Goal: Transaction & Acquisition: Purchase product/service

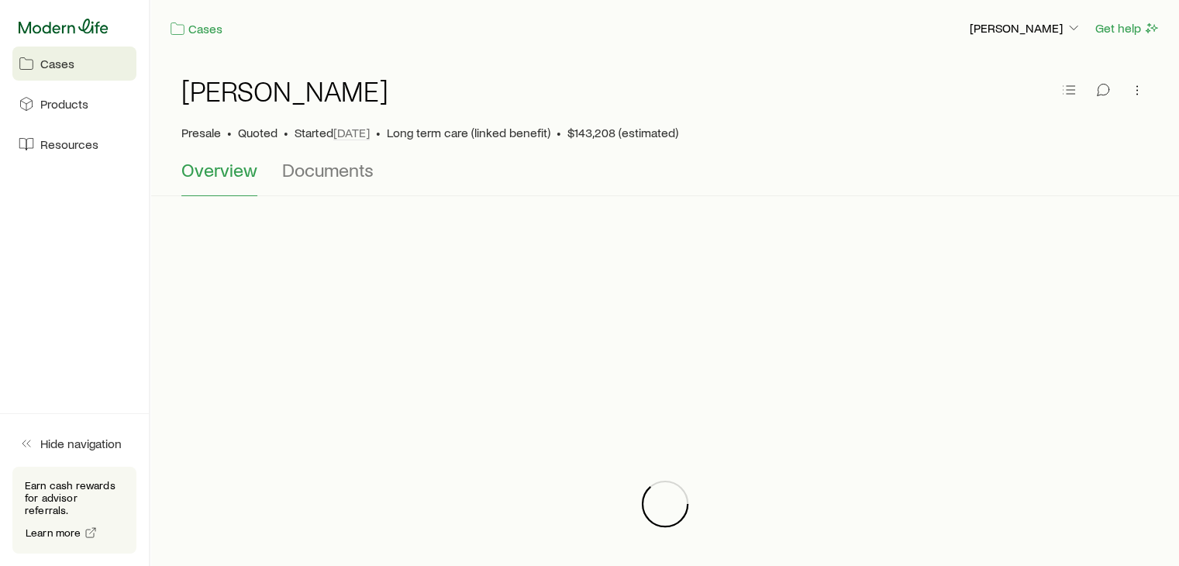
click at [38, 32] on icon at bounding box center [64, 26] width 90 height 15
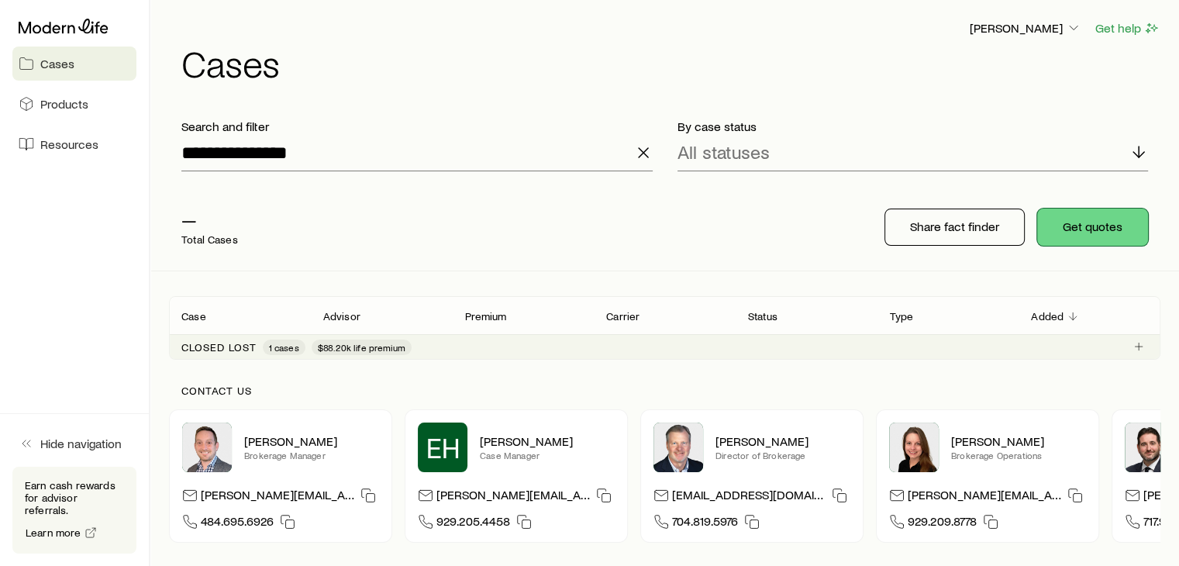
click at [1106, 212] on button "Get quotes" at bounding box center [1092, 226] width 111 height 37
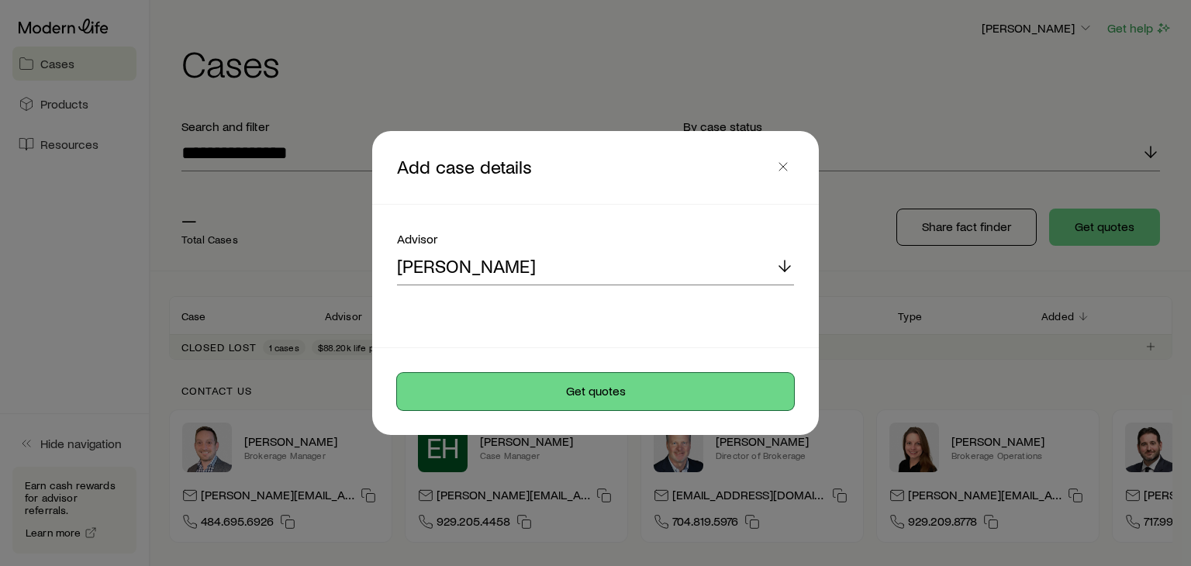
click at [595, 384] on button "Get quotes" at bounding box center [595, 391] width 397 height 37
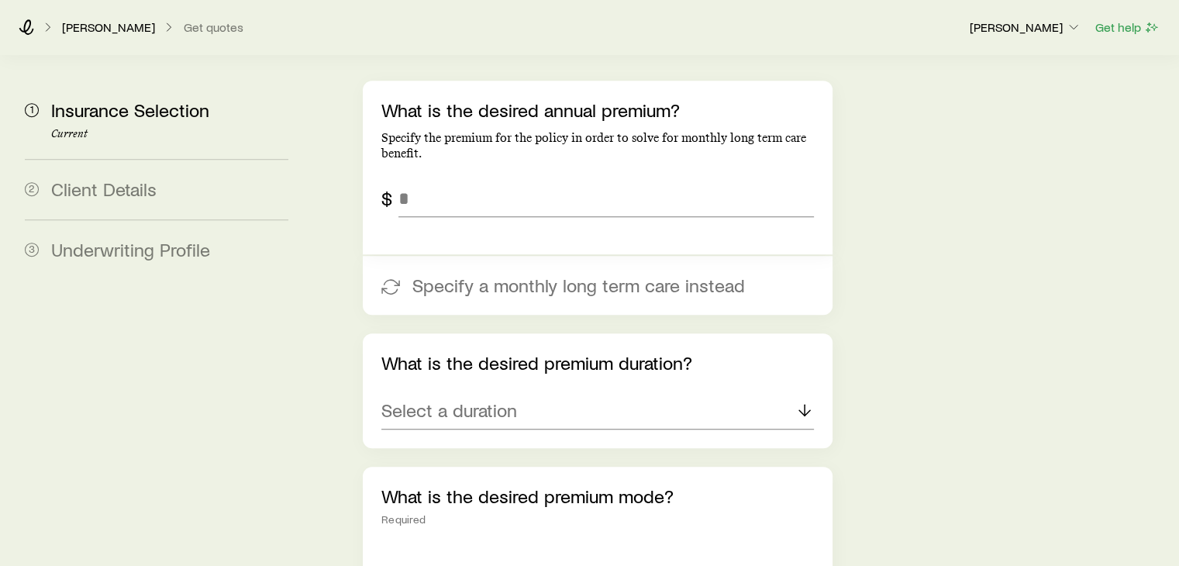
scroll to position [663, 0]
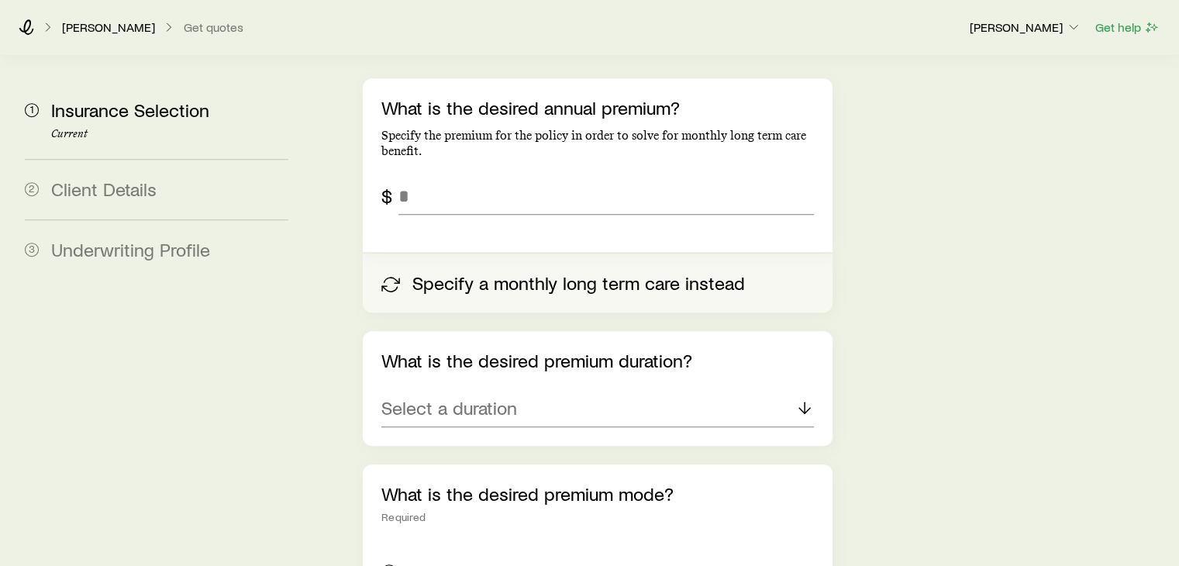
click at [552, 253] on button "Specify a monthly long term care instead" at bounding box center [597, 282] width 469 height 59
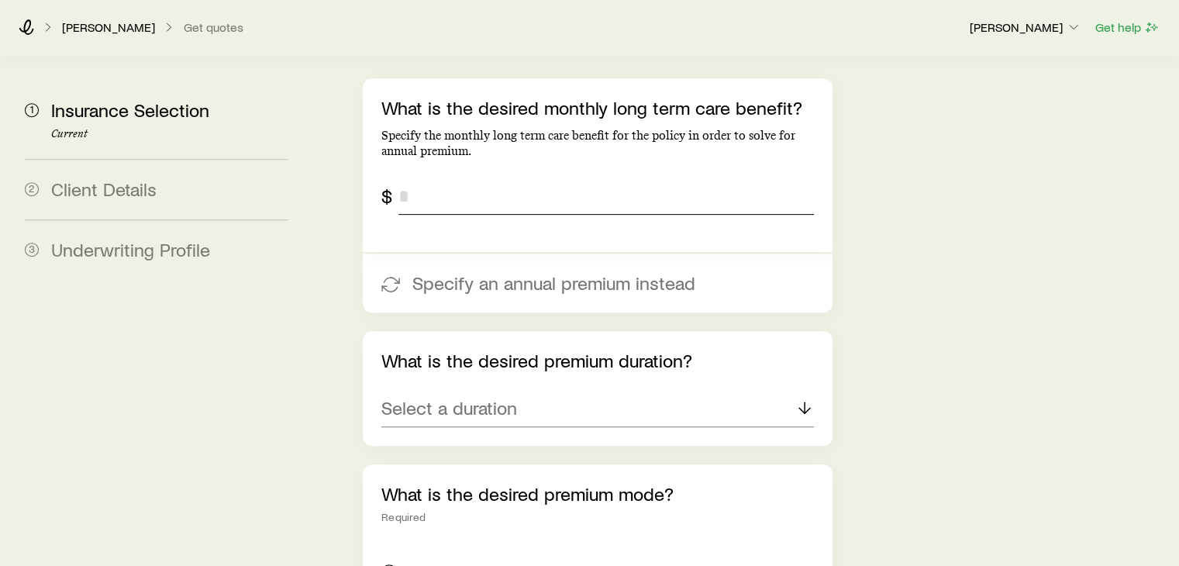
click at [457, 177] on input "tel" at bounding box center [605, 195] width 415 height 37
type input "*****"
click at [603, 390] on div "Select a duration" at bounding box center [597, 408] width 432 height 37
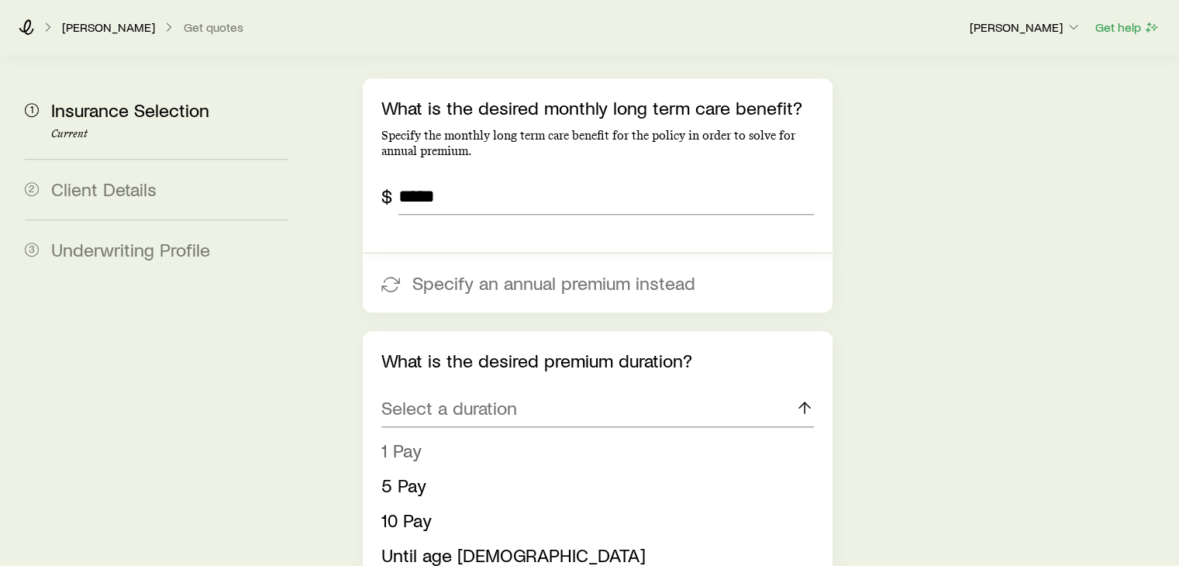
click at [423, 433] on li "1 Pay" at bounding box center [592, 450] width 422 height 35
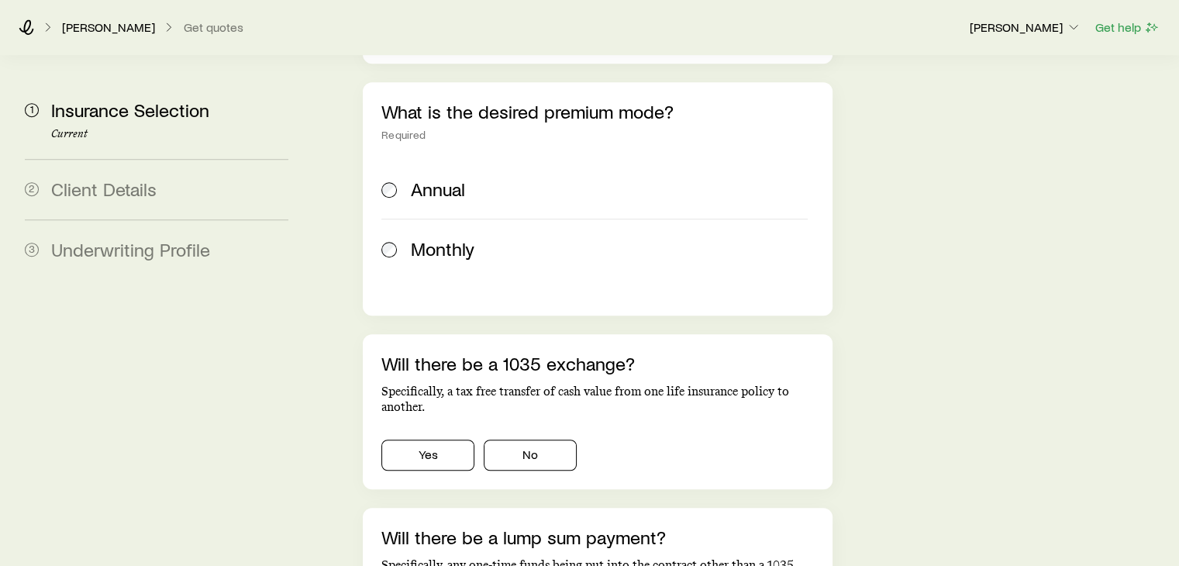
scroll to position [996, 0]
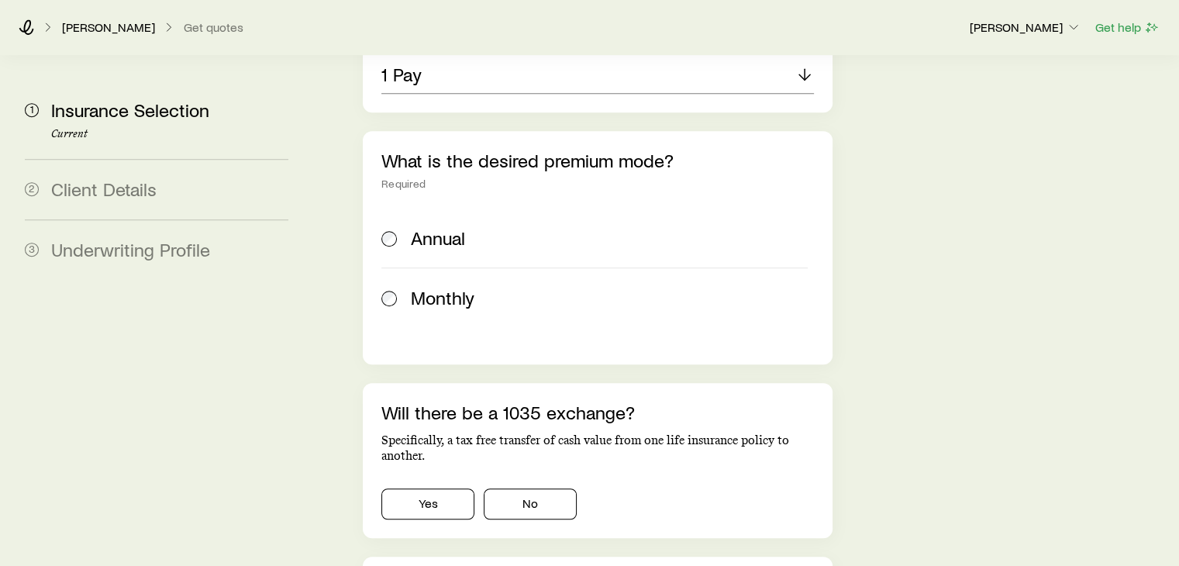
click at [425, 227] on span "Annual" at bounding box center [438, 238] width 54 height 22
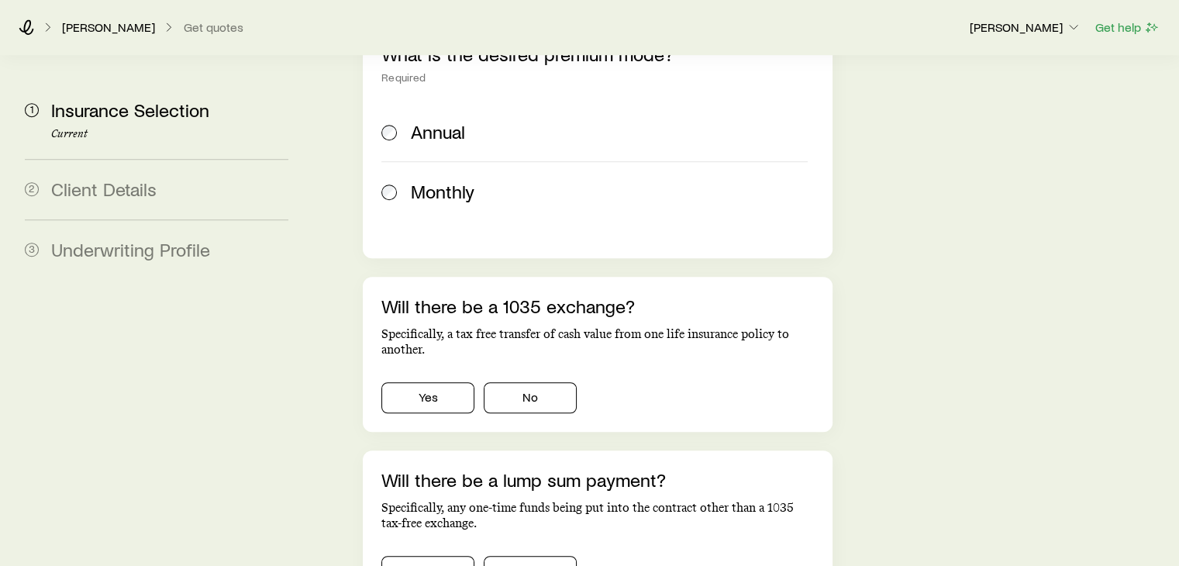
scroll to position [1208, 0]
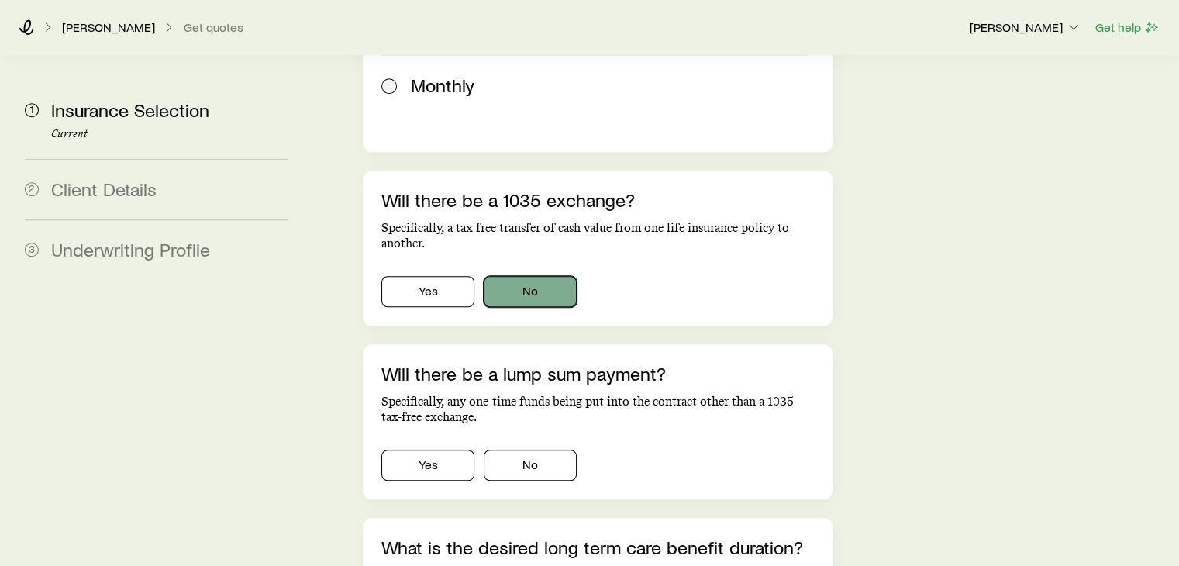
click at [556, 276] on button "No" at bounding box center [530, 291] width 93 height 31
click at [539, 450] on button "No" at bounding box center [530, 465] width 93 height 31
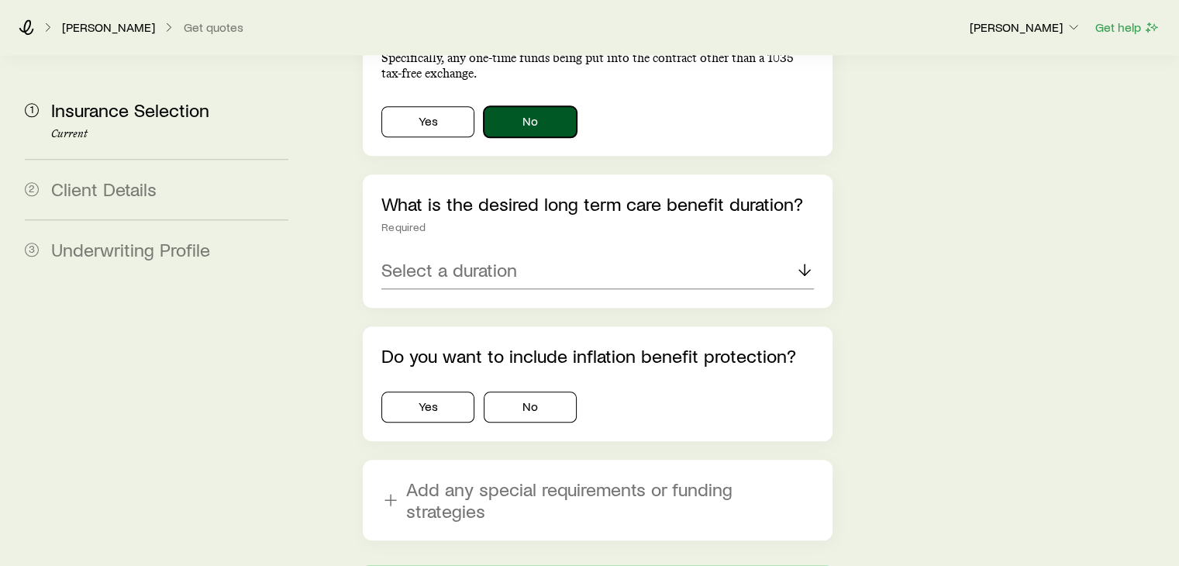
scroll to position [1555, 0]
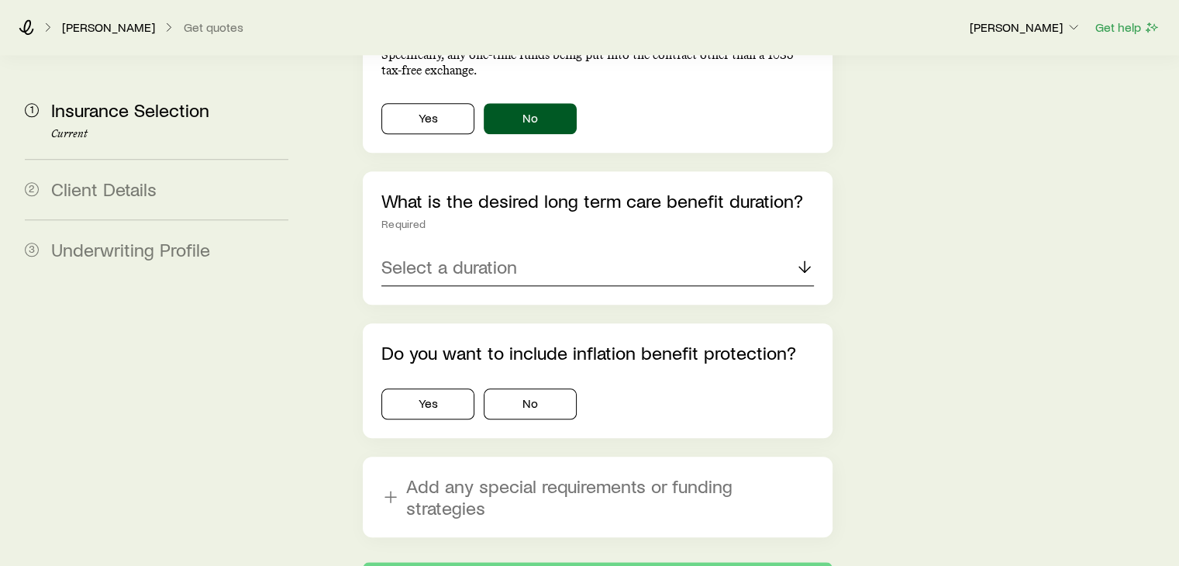
click at [694, 249] on div "Select a duration" at bounding box center [597, 267] width 432 height 37
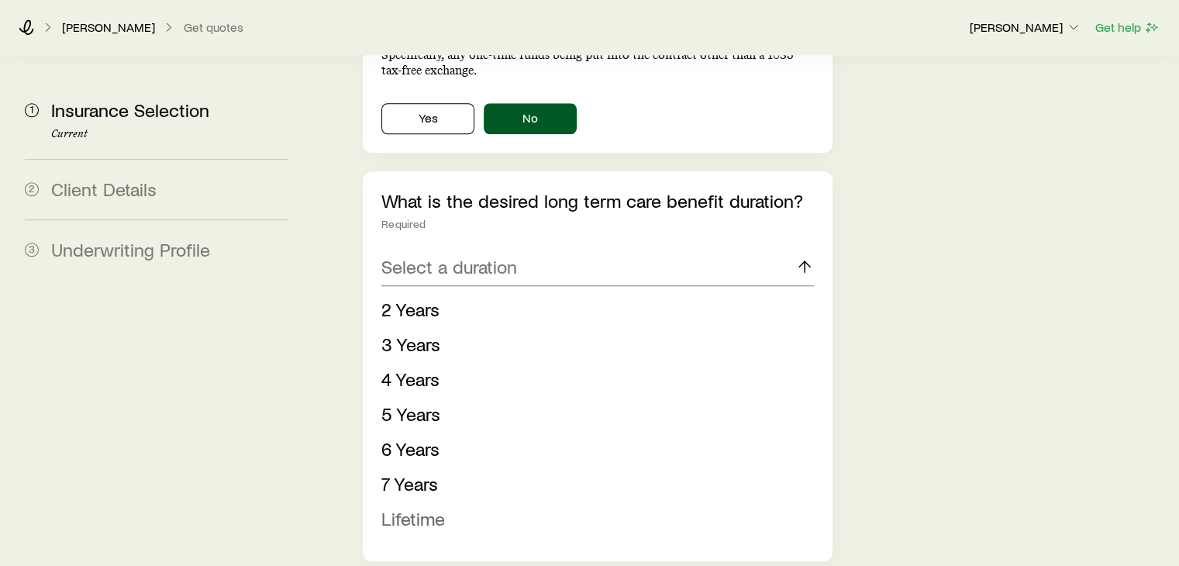
click at [436, 507] on span "Lifetime" at bounding box center [413, 518] width 64 height 22
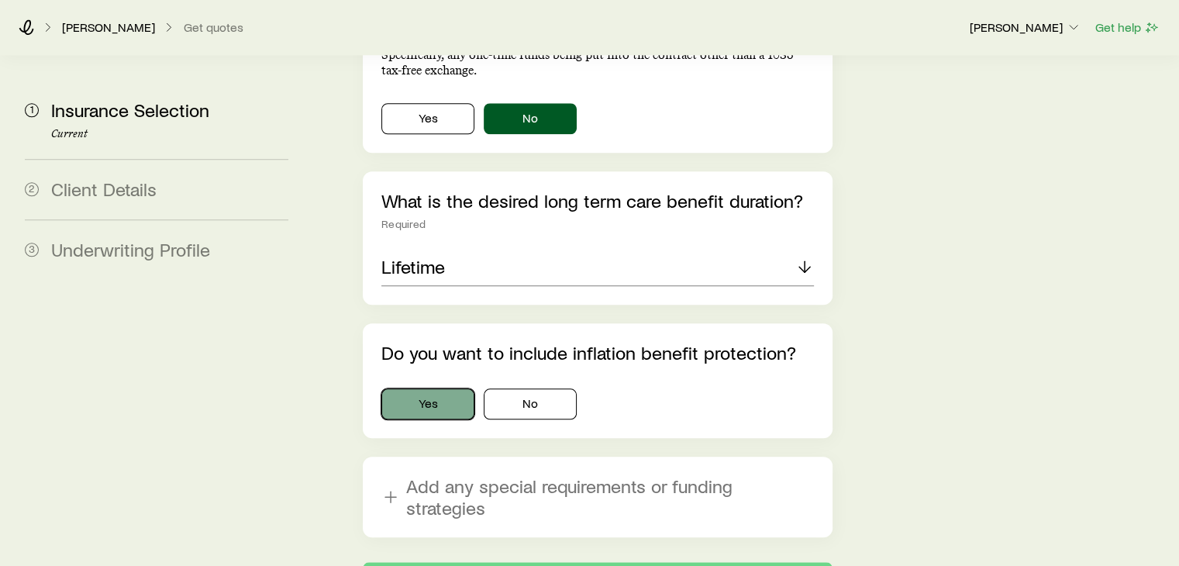
click at [446, 388] on button "Yes" at bounding box center [427, 403] width 93 height 31
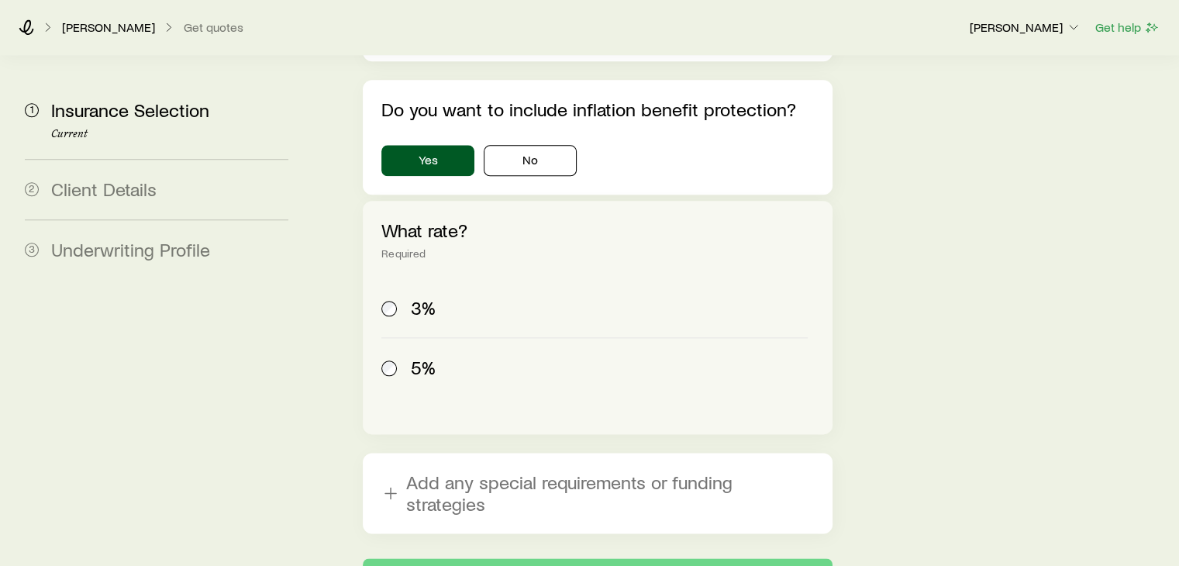
scroll to position [1860, 0]
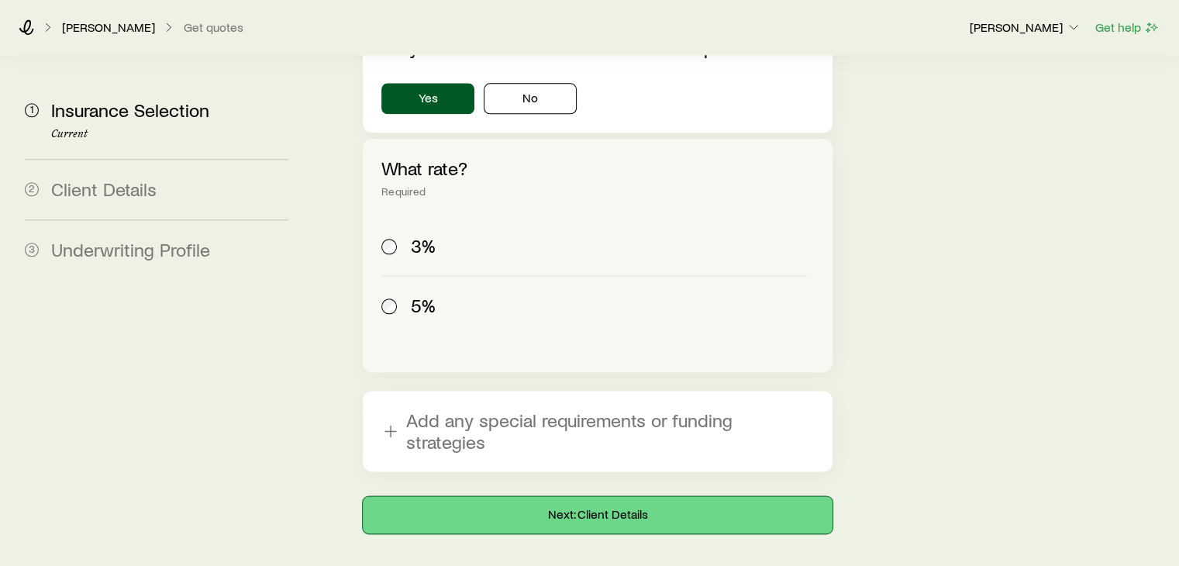
click at [604, 496] on button "Next: Client Details" at bounding box center [597, 514] width 469 height 37
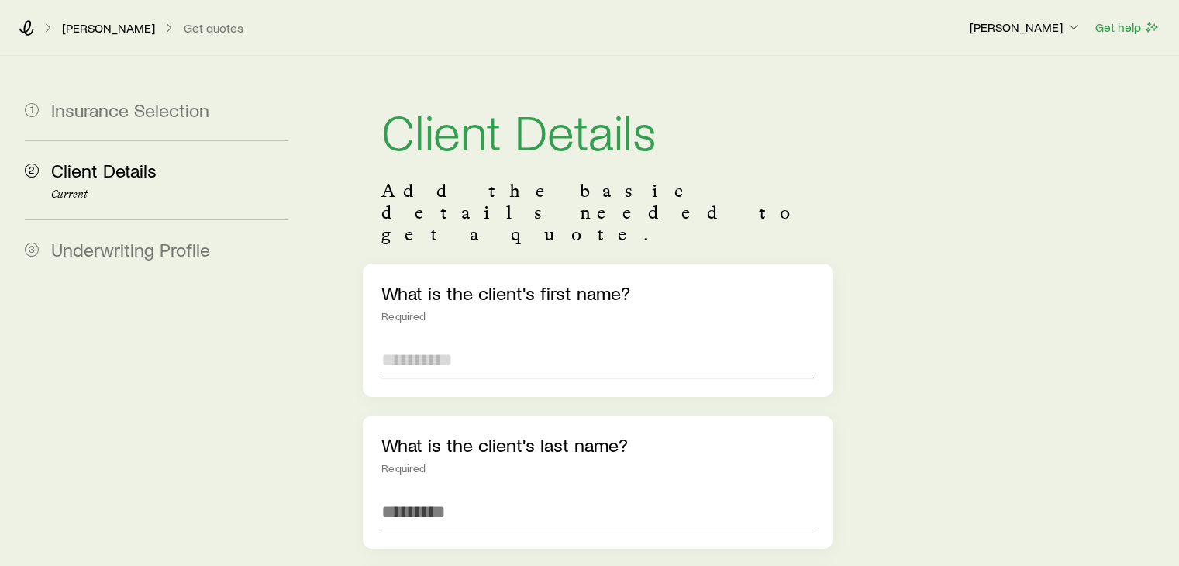
click at [515, 341] on input "text" at bounding box center [597, 359] width 432 height 37
type input "*****"
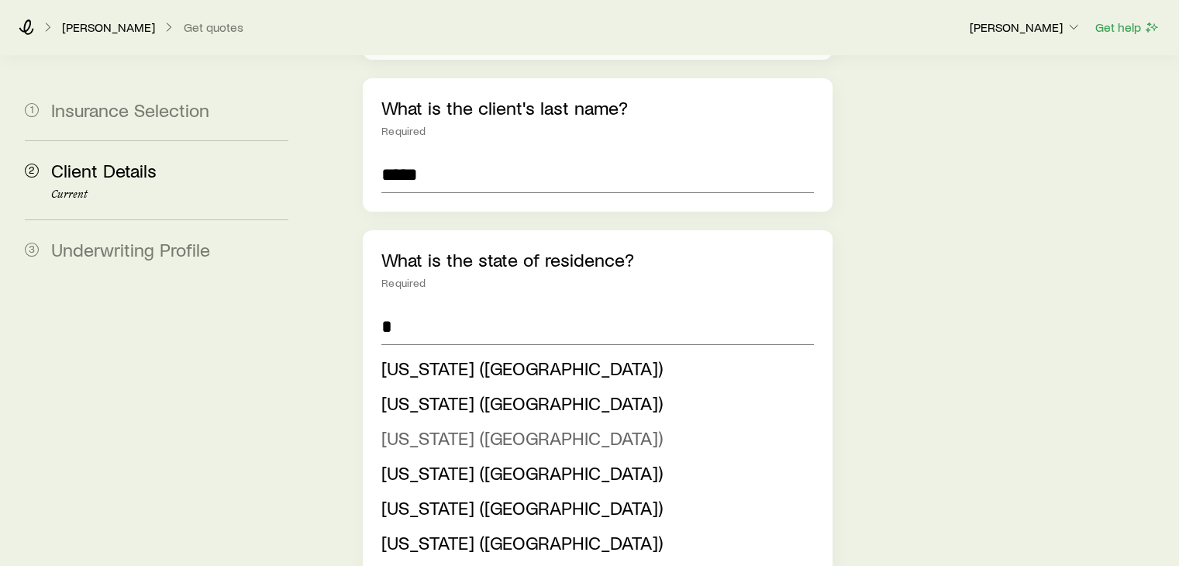
click at [412, 426] on span "[US_STATE] ([GEOGRAPHIC_DATA])" at bounding box center [521, 437] width 281 height 22
type input "**********"
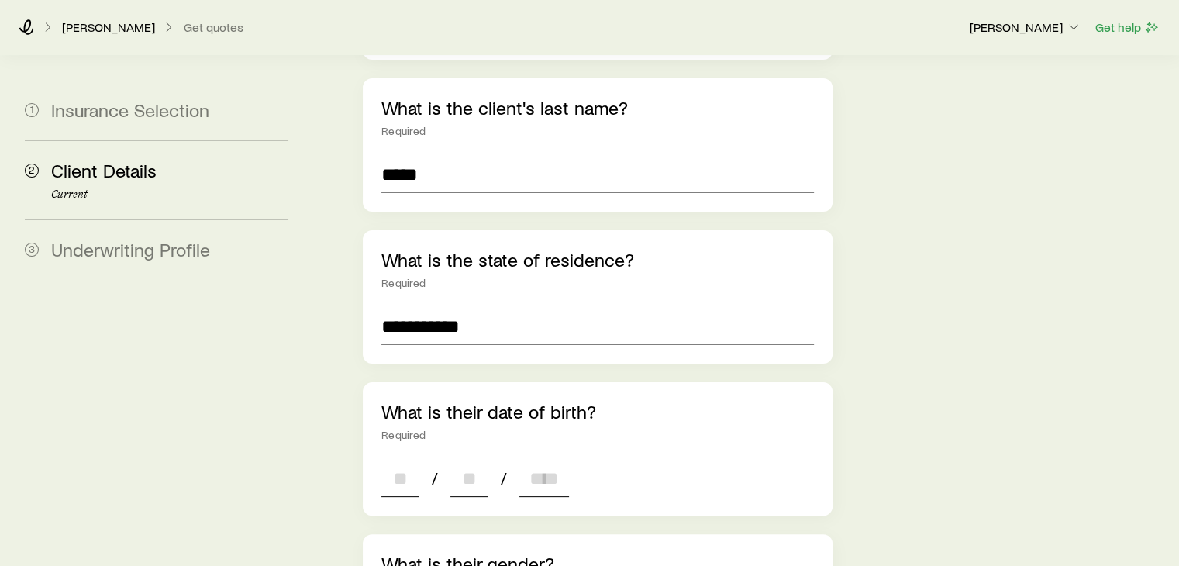
click at [402, 460] on input at bounding box center [399, 478] width 37 height 37
type input "**"
type input "****"
type input "*"
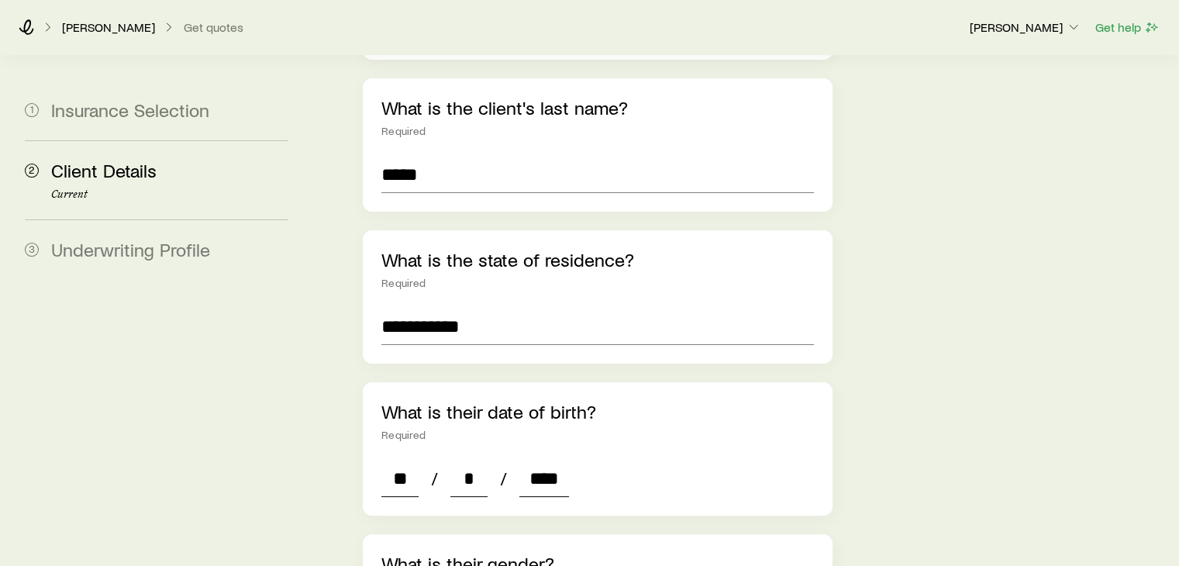
type input "****"
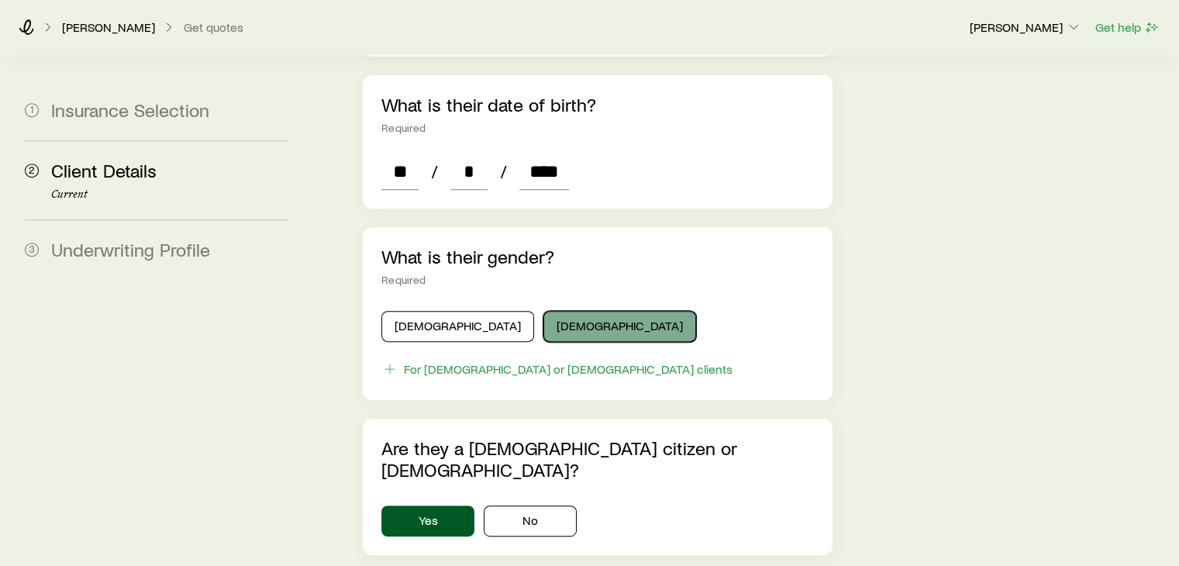
click at [543, 311] on button "[DEMOGRAPHIC_DATA]" at bounding box center [619, 326] width 153 height 31
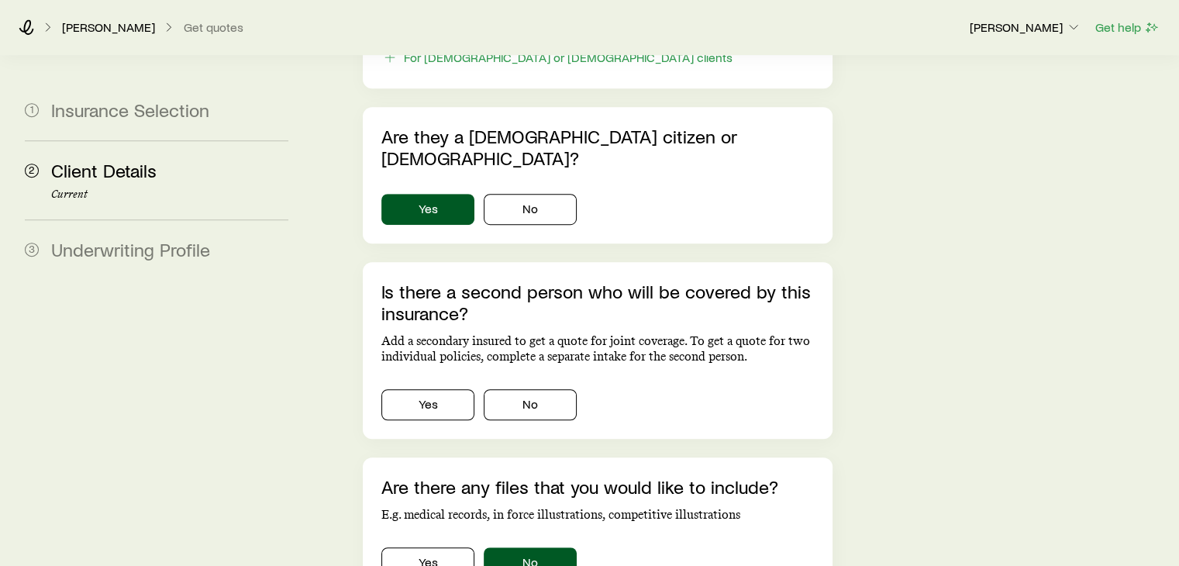
scroll to position [974, 0]
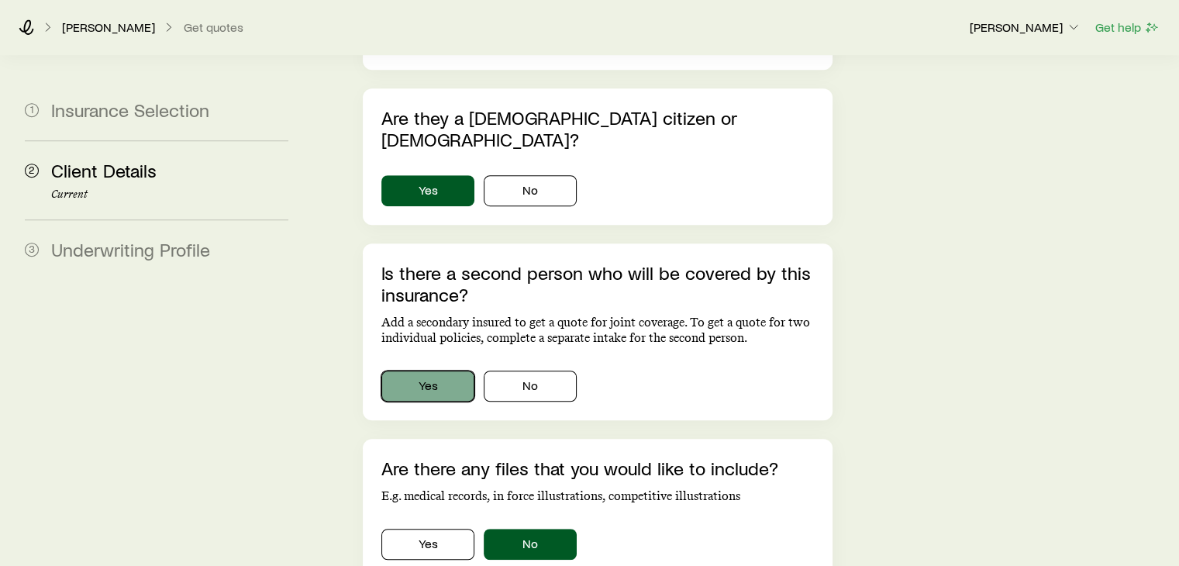
click at [431, 370] on button "Yes" at bounding box center [427, 385] width 93 height 31
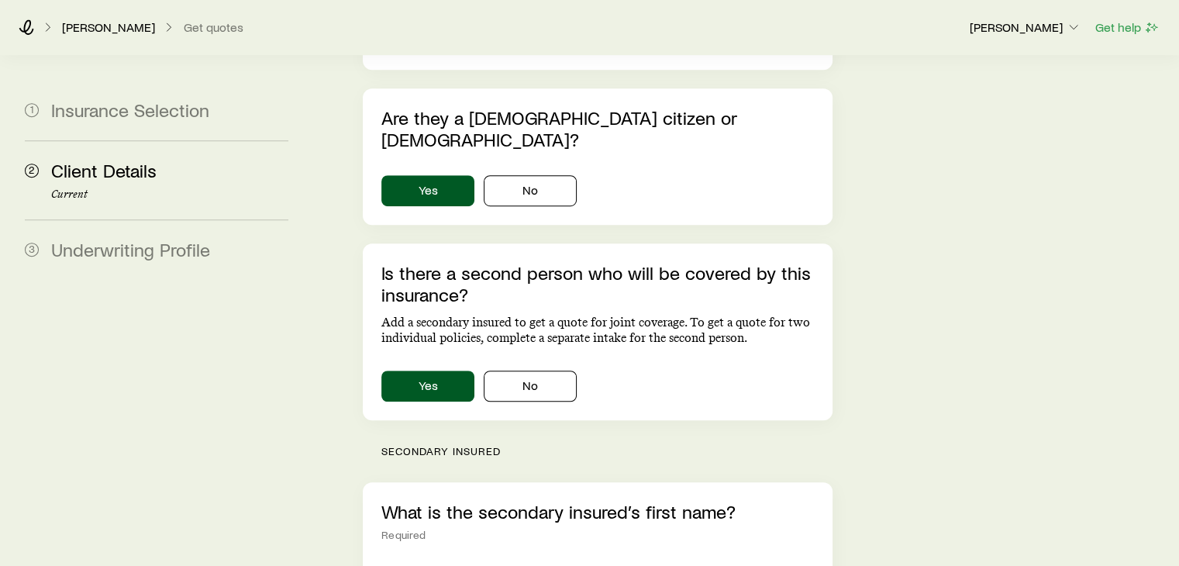
type input "***"
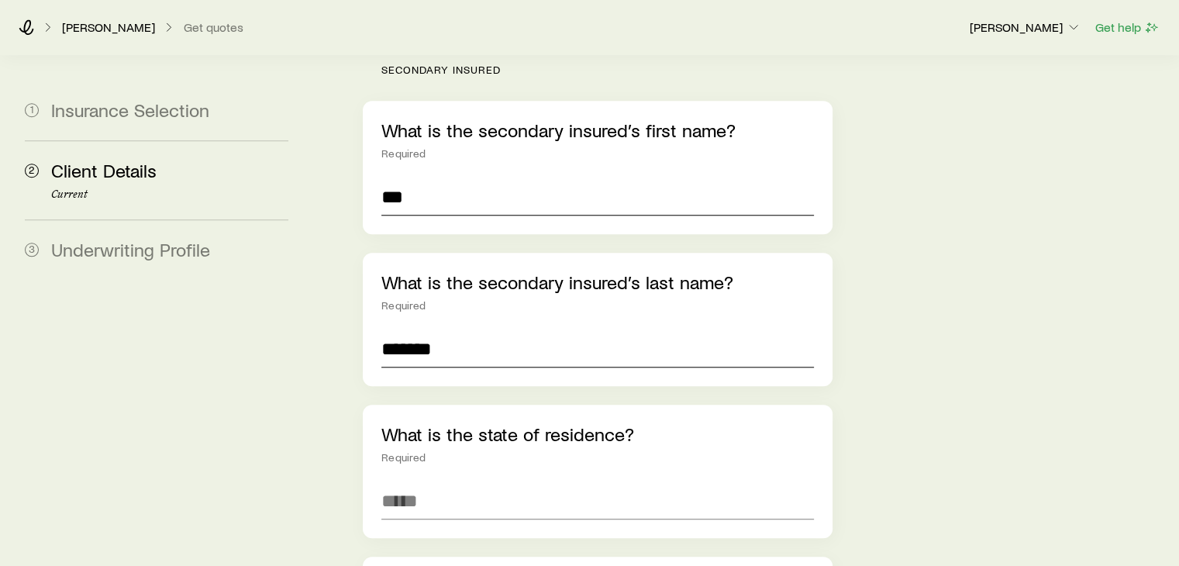
type input "*******"
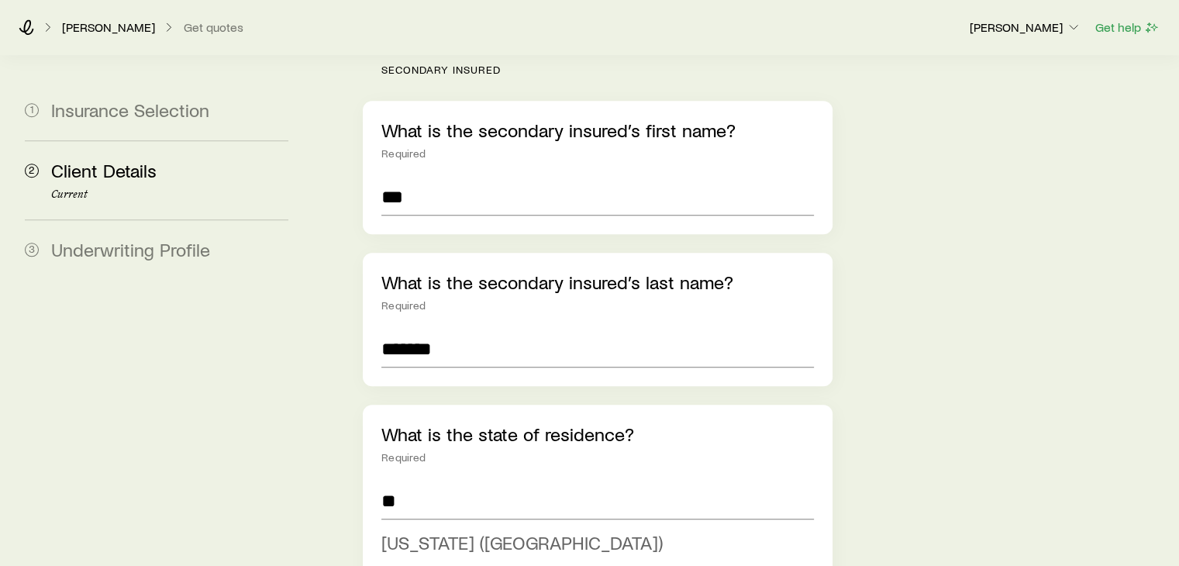
click at [432, 526] on li "[US_STATE] ([GEOGRAPHIC_DATA])" at bounding box center [592, 543] width 422 height 35
type input "**********"
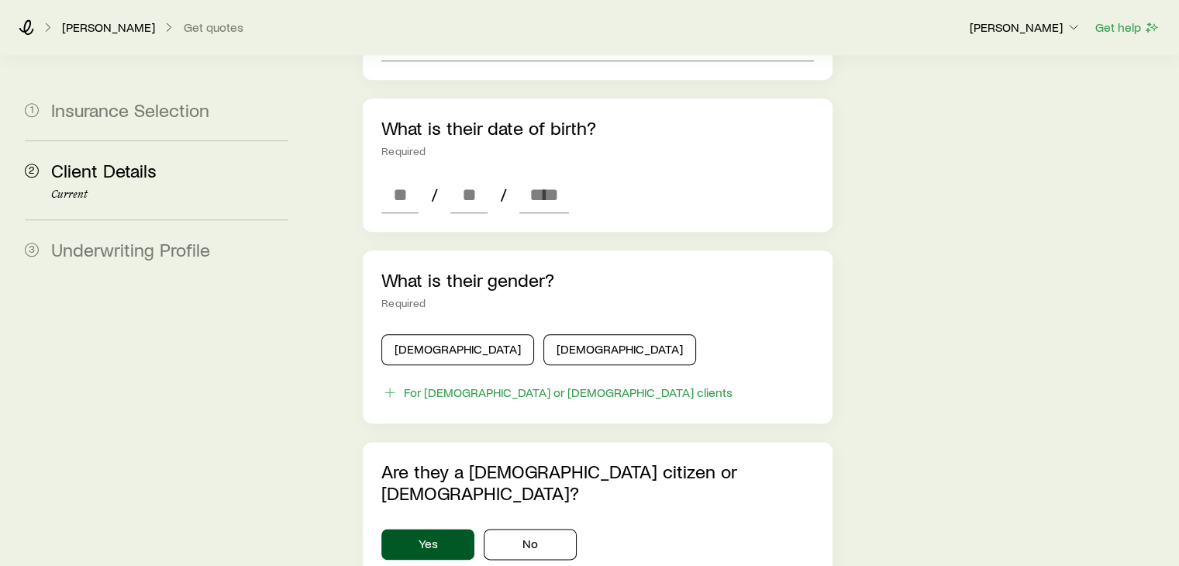
scroll to position [1825, 0]
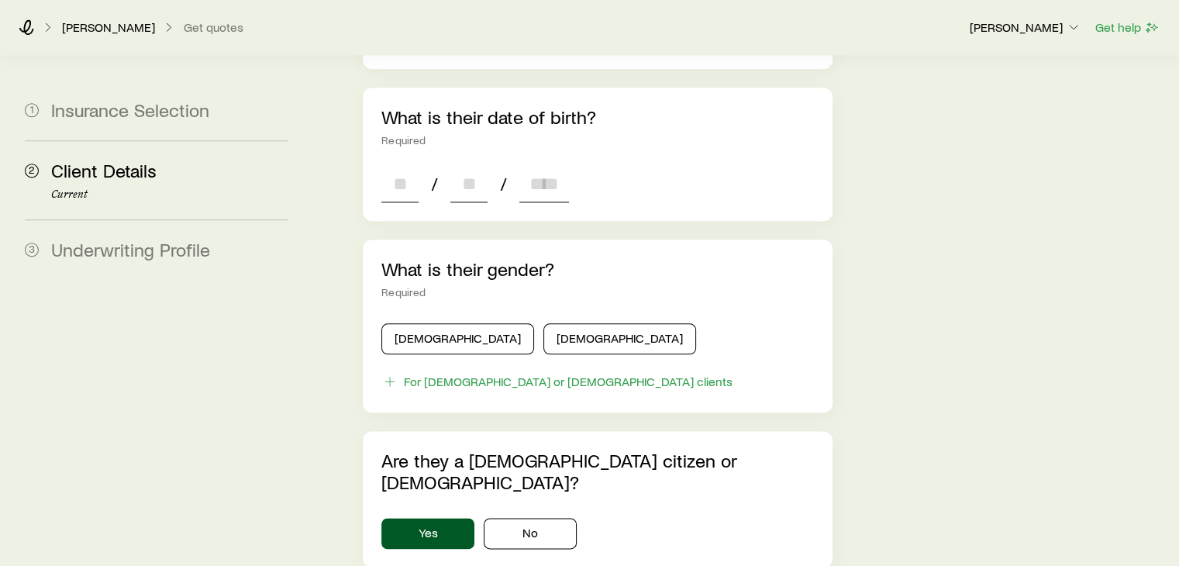
click at [400, 165] on input at bounding box center [399, 183] width 37 height 37
type input "*"
type input "****"
click at [453, 323] on button "[DEMOGRAPHIC_DATA]" at bounding box center [457, 338] width 153 height 31
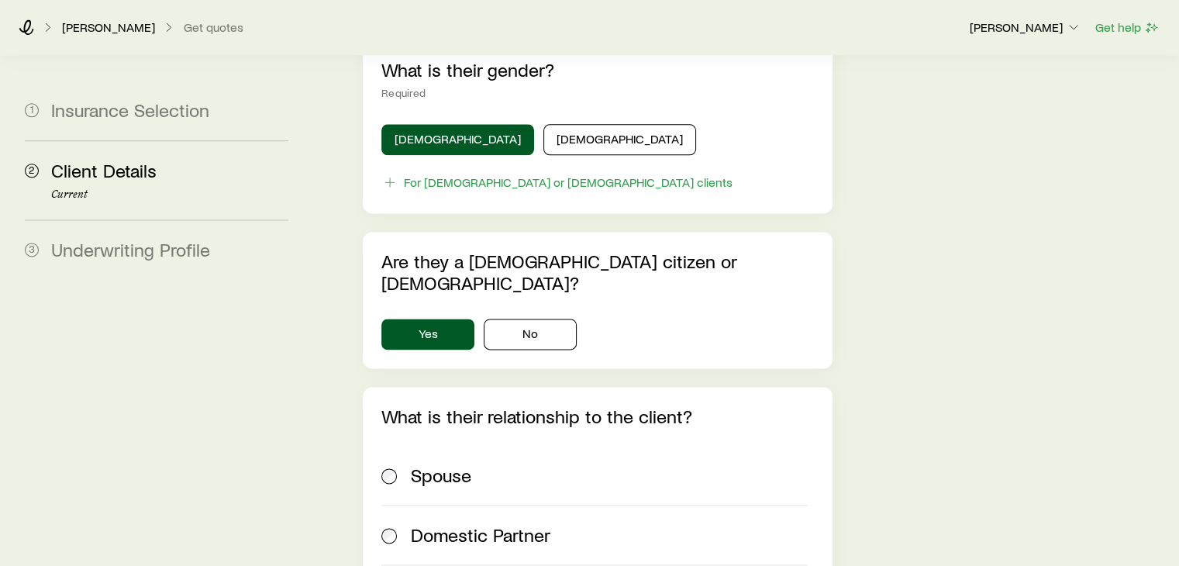
scroll to position [2104, 0]
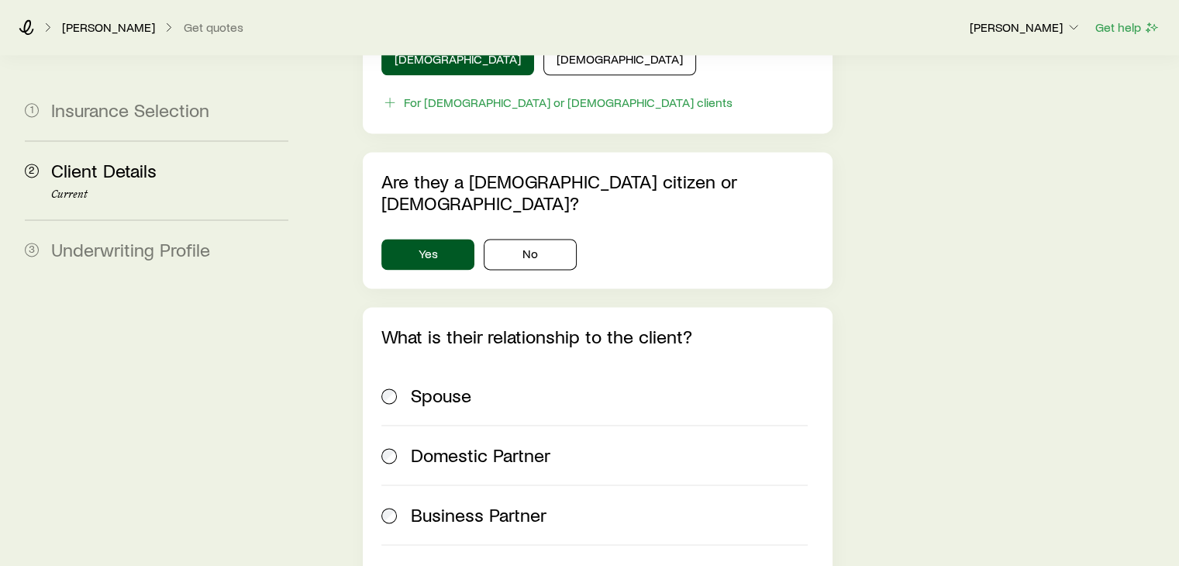
click at [414, 384] on span "Spouse" at bounding box center [441, 395] width 60 height 22
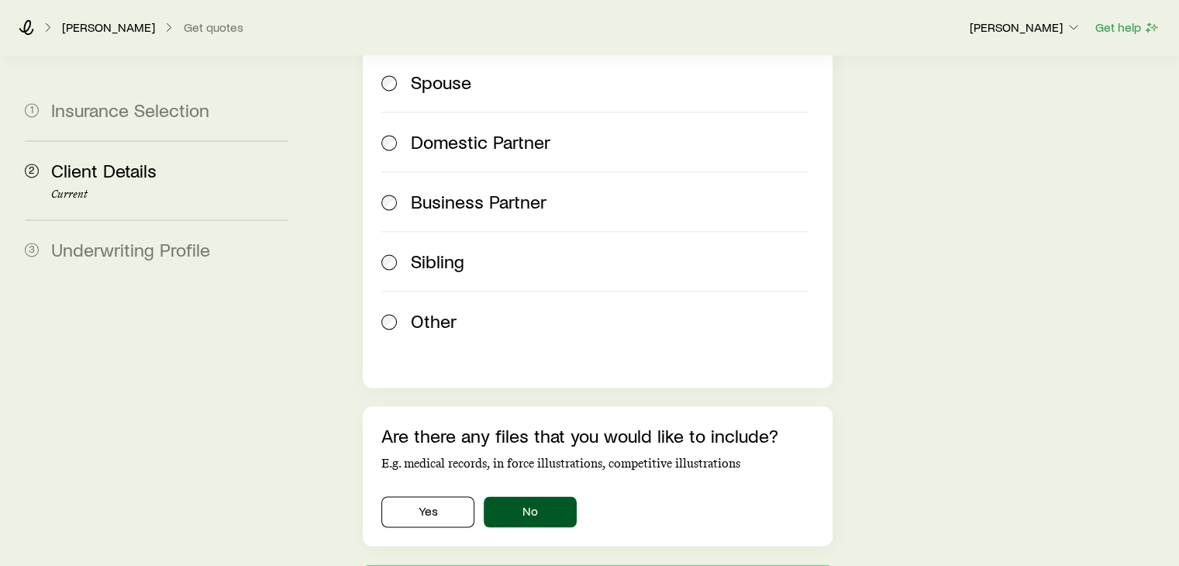
scroll to position [2469, 0]
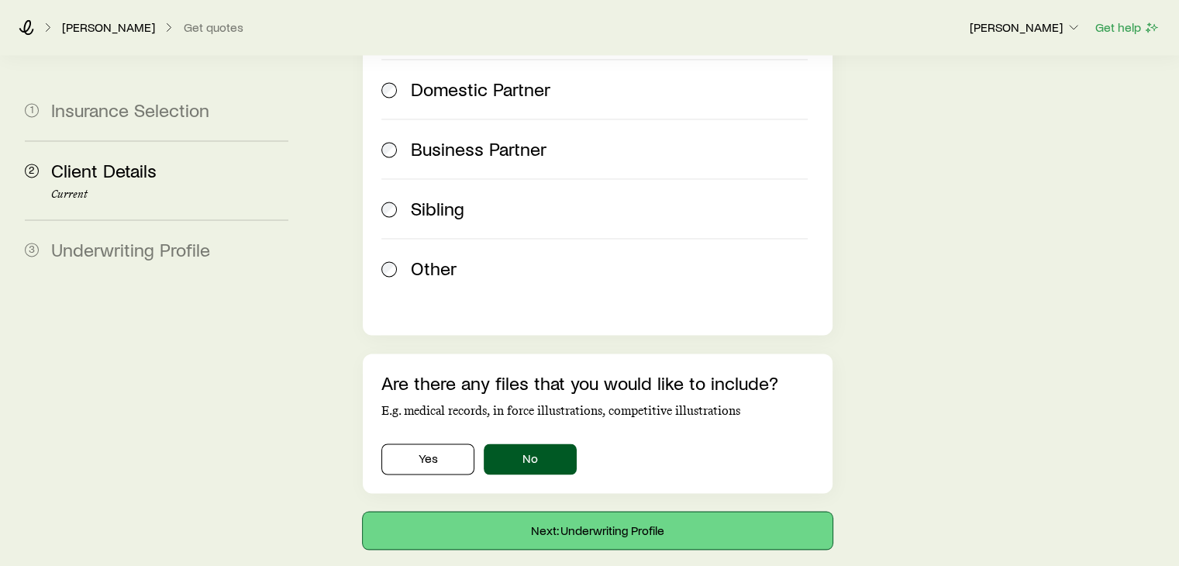
click at [601, 512] on button "Next: Underwriting Profile" at bounding box center [597, 530] width 469 height 37
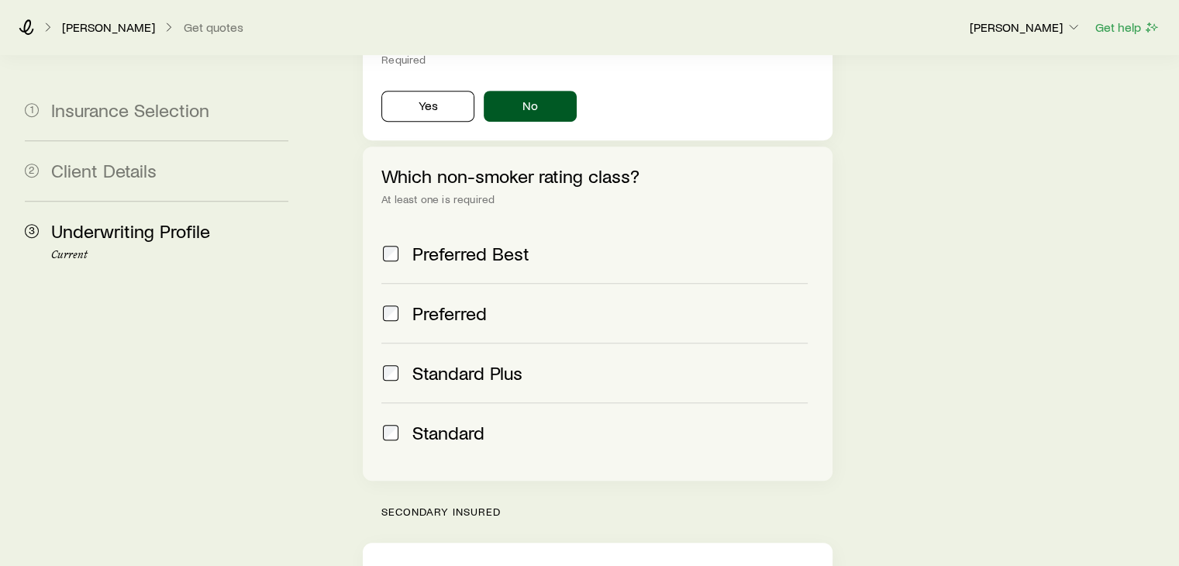
scroll to position [682, 0]
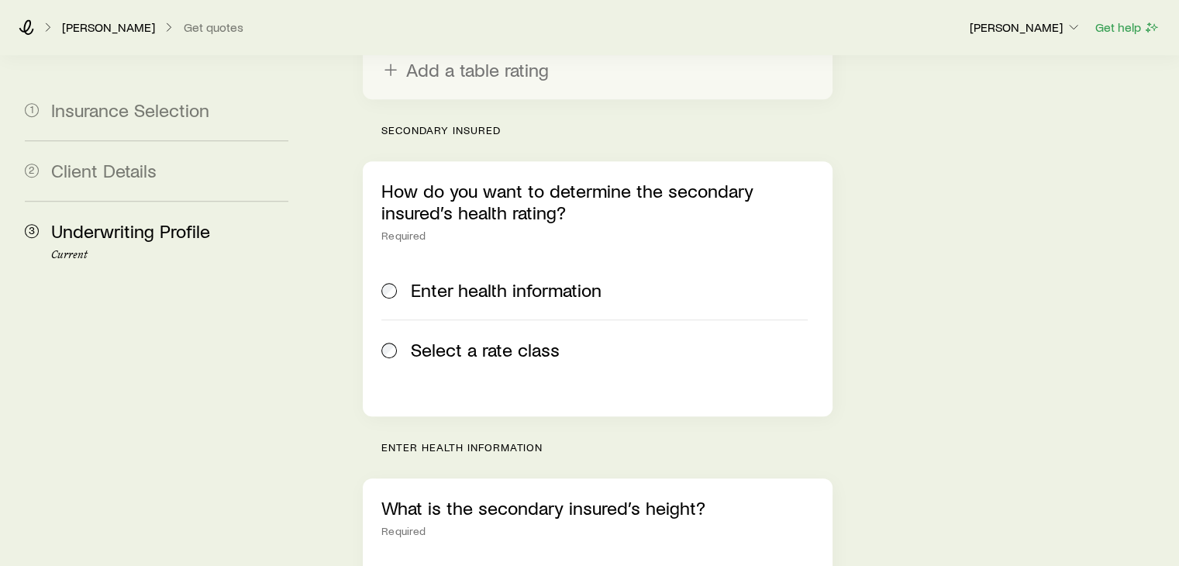
scroll to position [1147, 0]
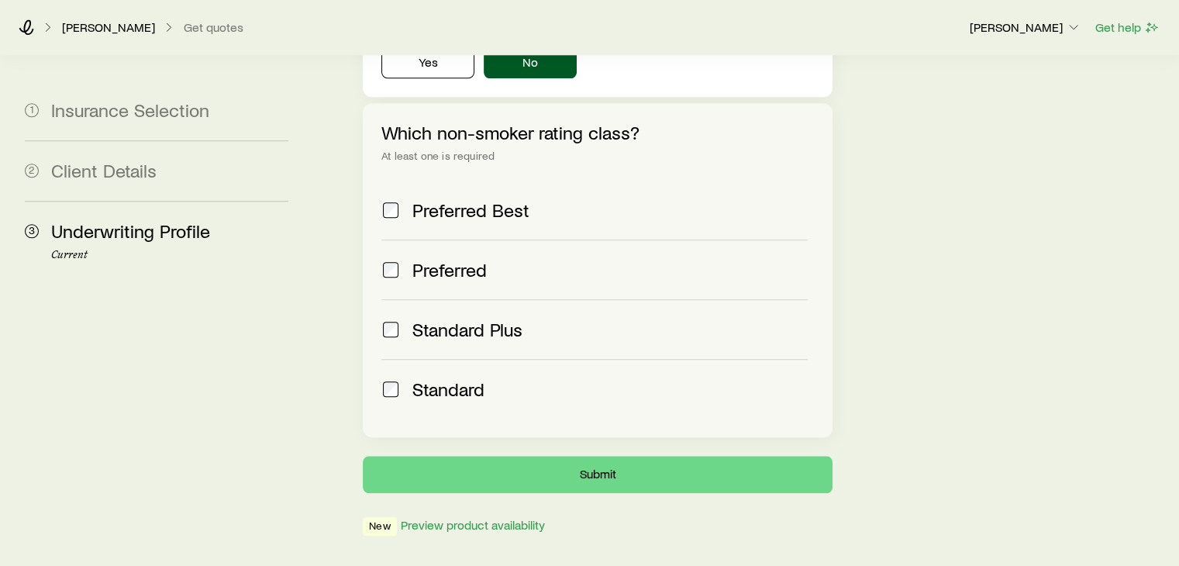
scroll to position [1642, 0]
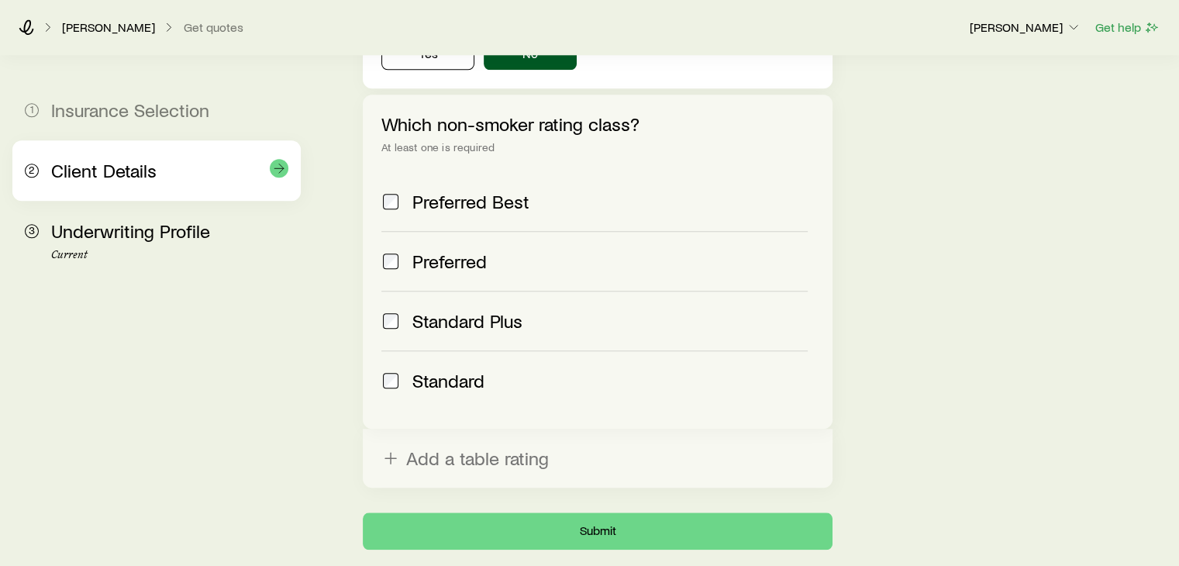
click at [136, 164] on span "Client Details" at bounding box center [103, 170] width 105 height 22
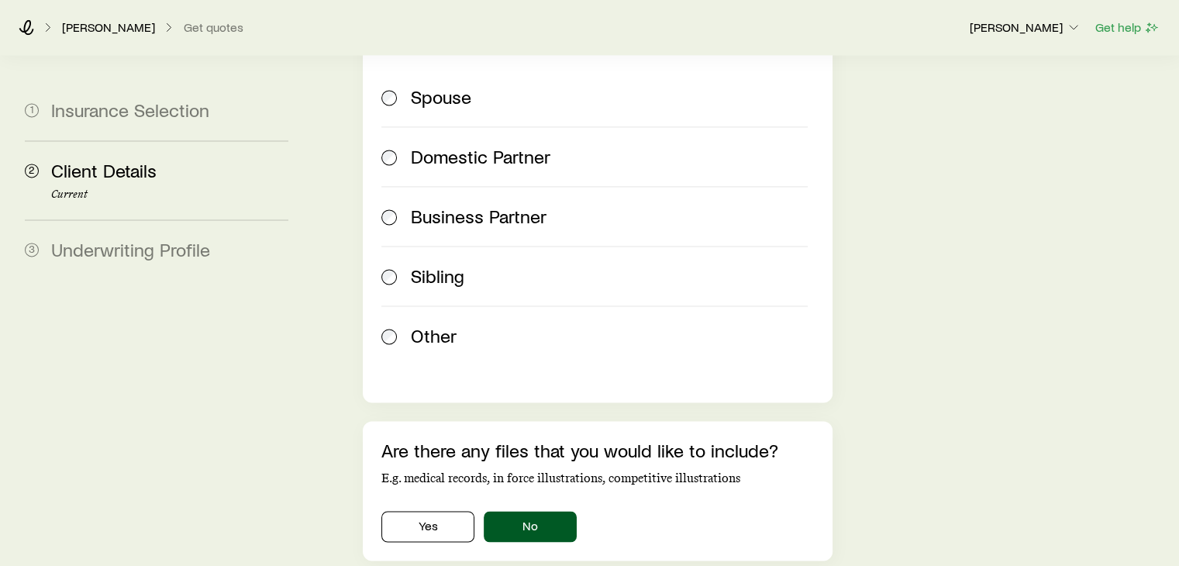
scroll to position [2469, 0]
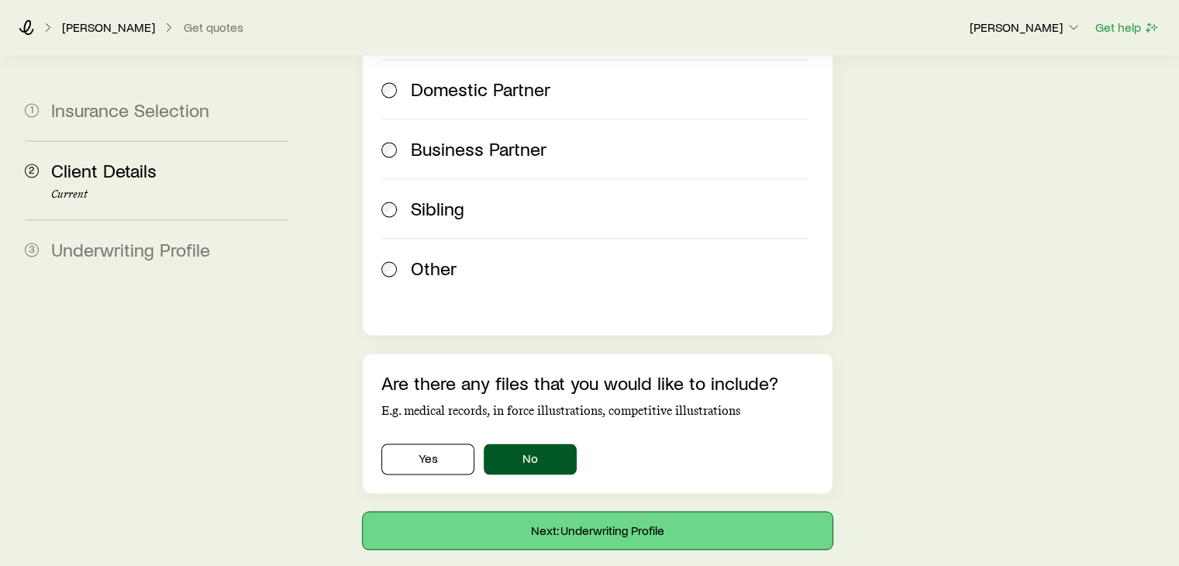
click at [601, 512] on button "Next: Underwriting Profile" at bounding box center [597, 530] width 469 height 37
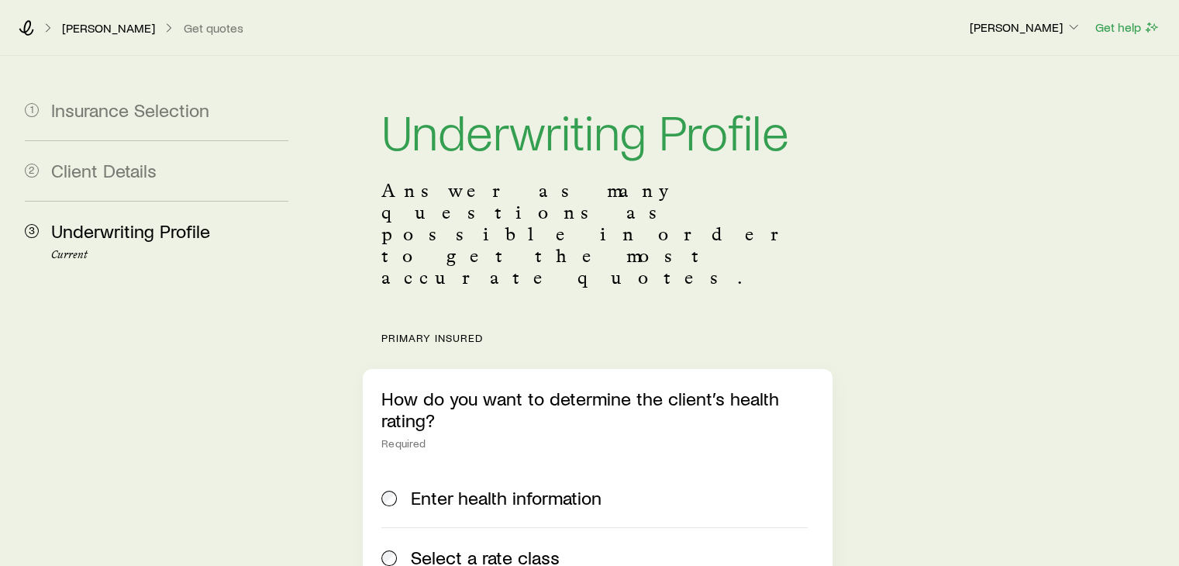
click at [501, 546] on span "Select a rate class" at bounding box center [485, 557] width 149 height 22
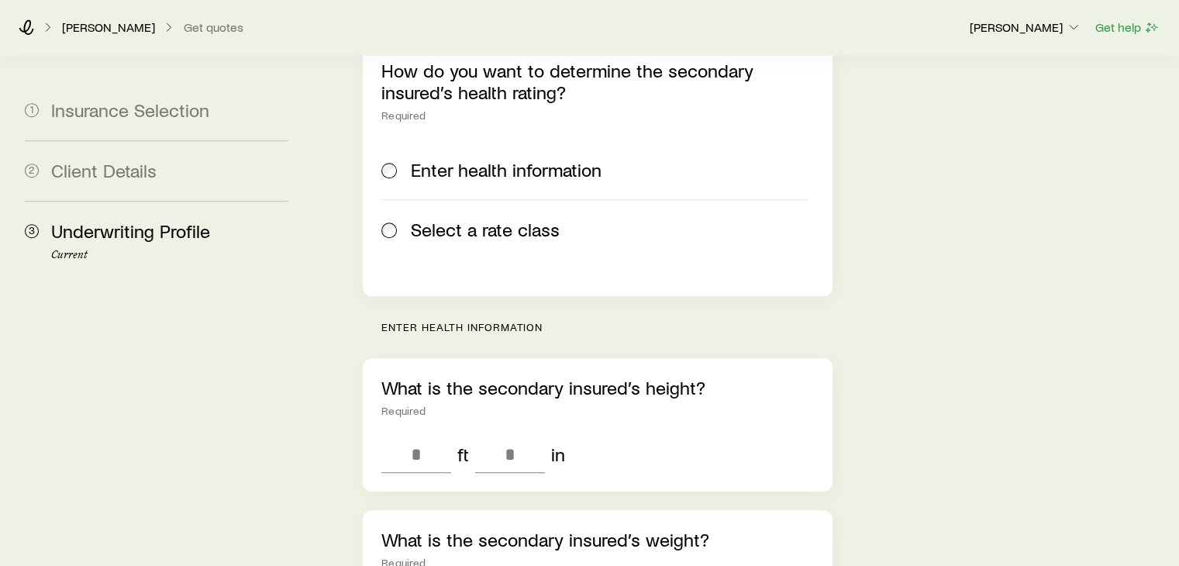
scroll to position [1209, 0]
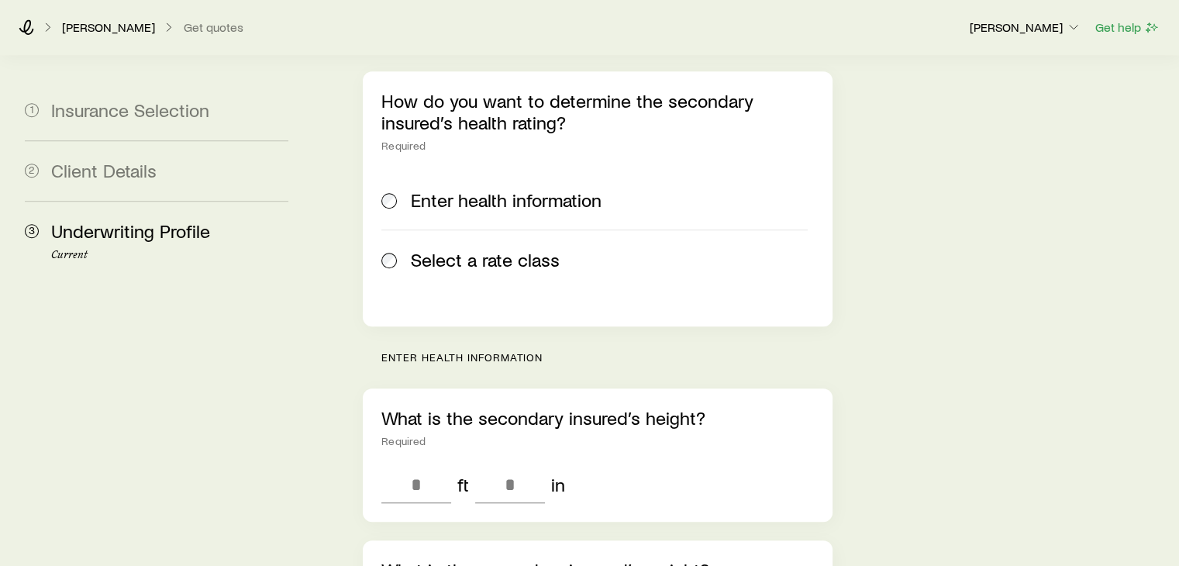
click at [465, 249] on span "Select a rate class" at bounding box center [485, 260] width 149 height 22
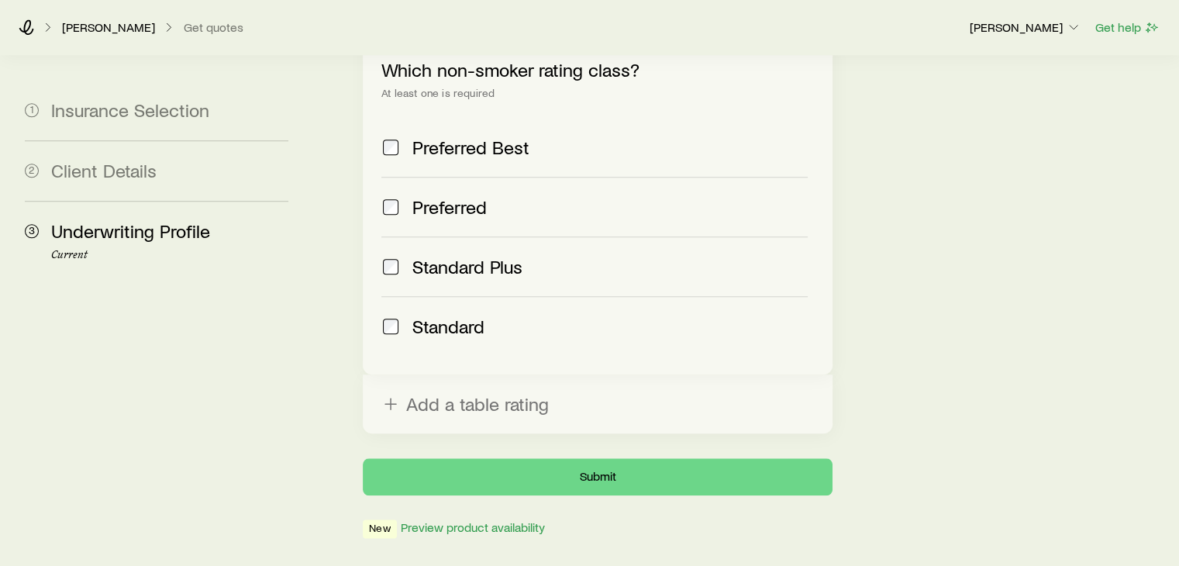
scroll to position [1707, 0]
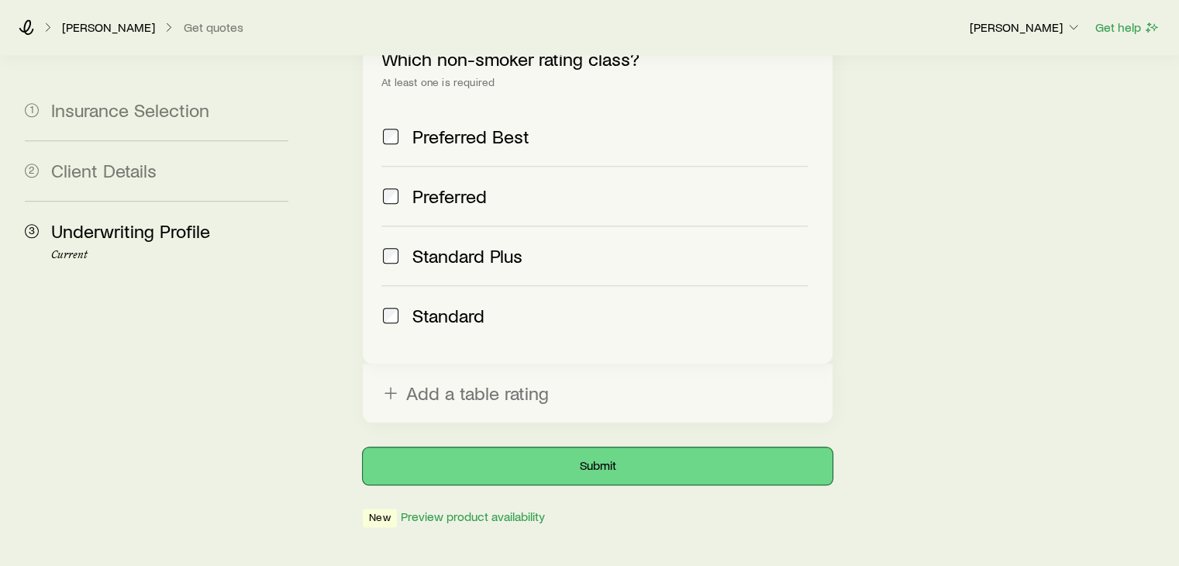
click at [605, 447] on button "Submit" at bounding box center [597, 465] width 469 height 37
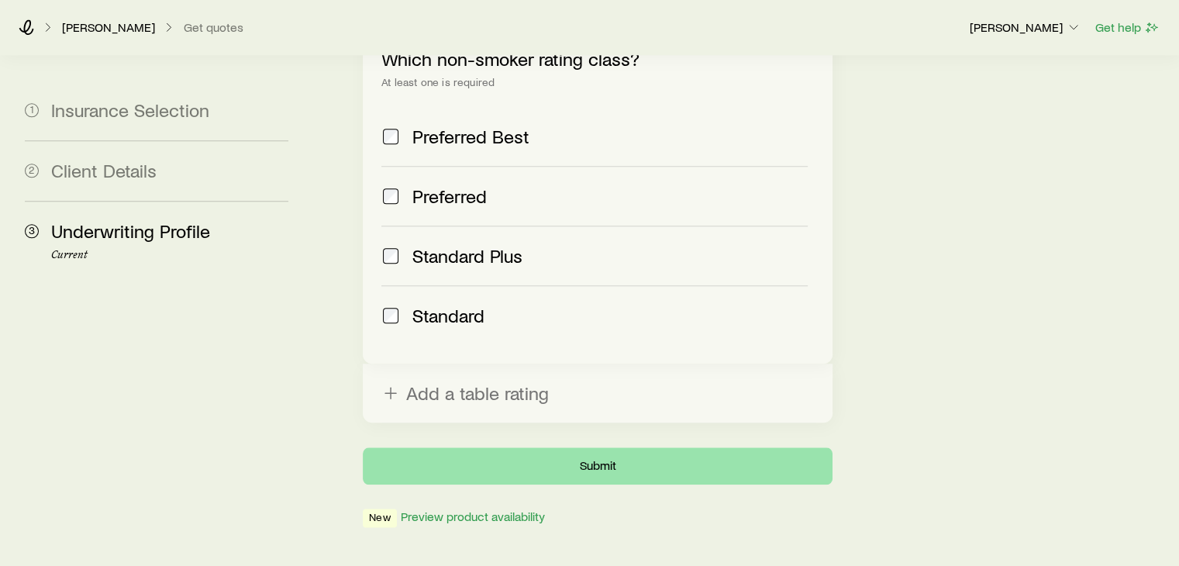
scroll to position [0, 0]
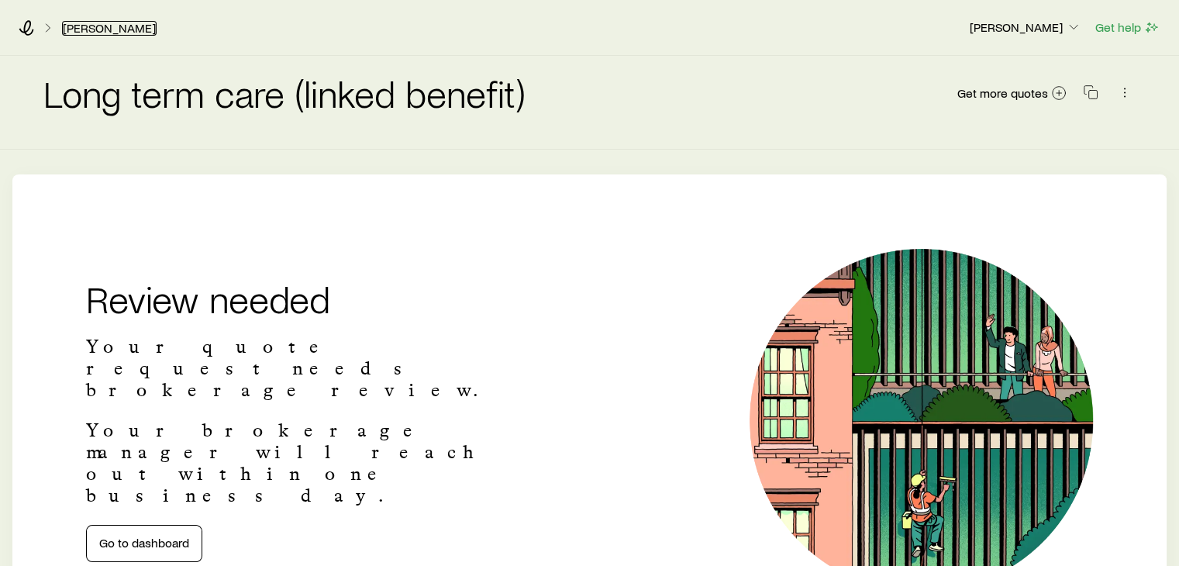
click at [98, 34] on link "[PERSON_NAME]" at bounding box center [109, 28] width 95 height 15
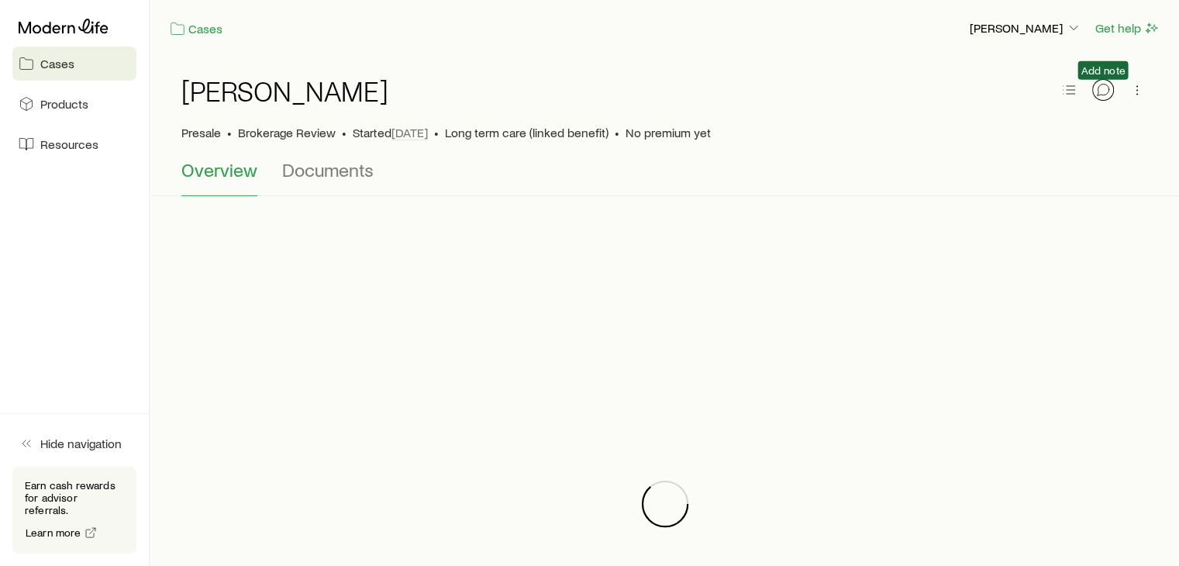
click at [1096, 91] on icon "button" at bounding box center [1103, 90] width 16 height 16
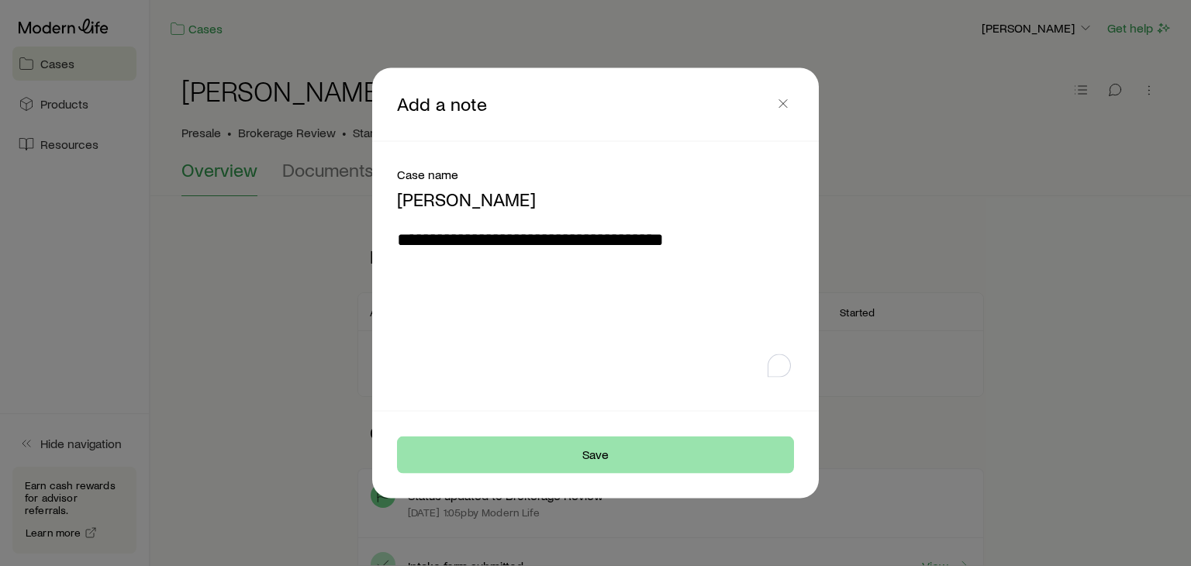
type textarea "**********"
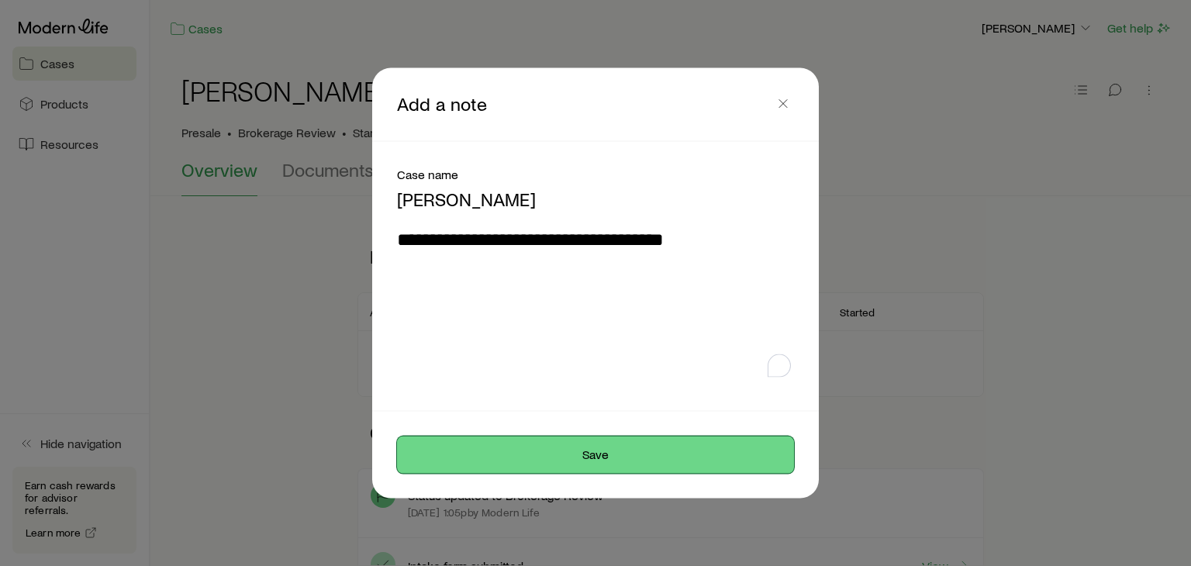
click at [592, 465] on button "Save" at bounding box center [595, 454] width 397 height 37
